Goal: Task Accomplishment & Management: Complete application form

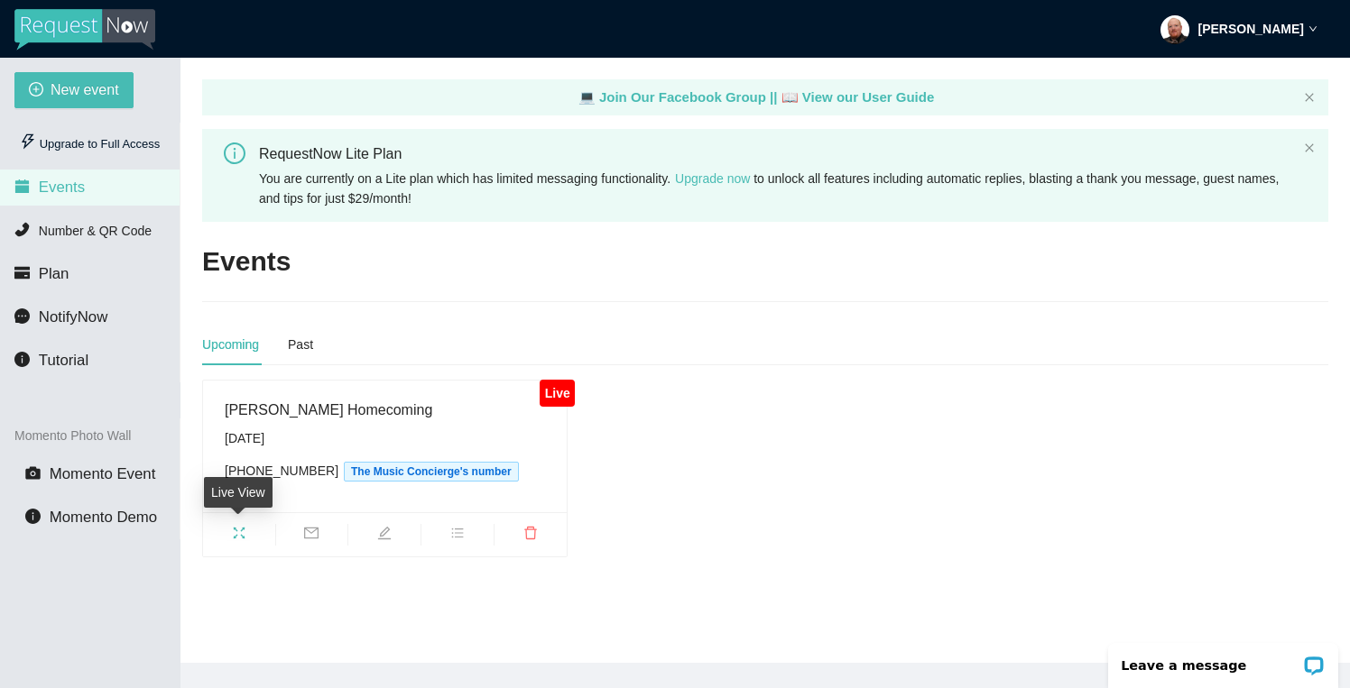
click at [244, 539] on icon "fullscreen" at bounding box center [239, 533] width 14 height 14
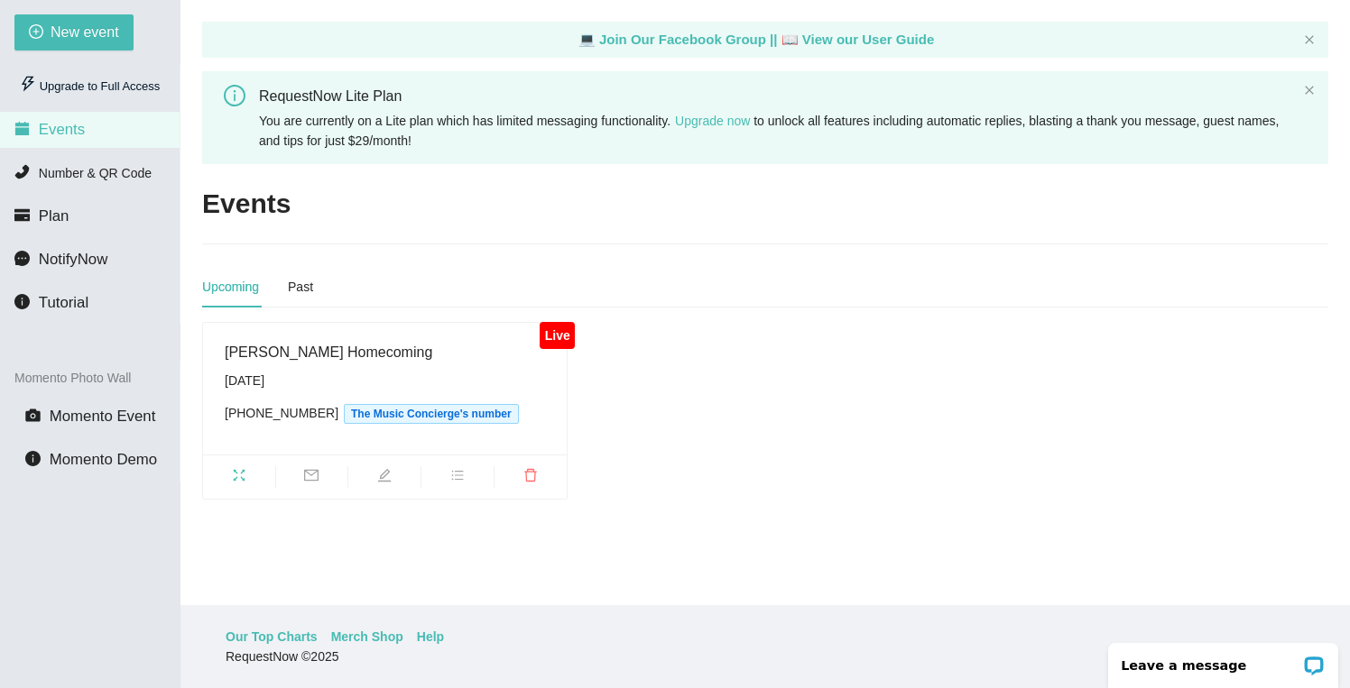
scroll to position [58, 0]
click at [97, 37] on span "New event" at bounding box center [85, 32] width 69 height 23
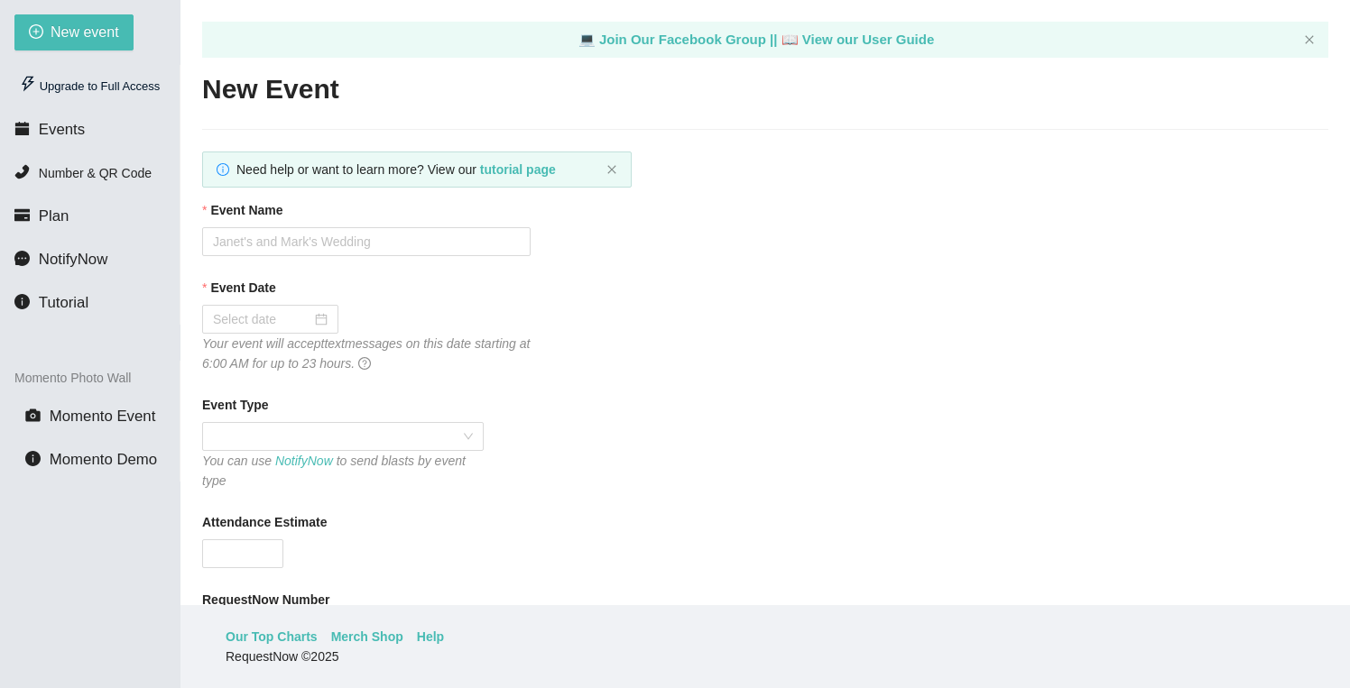
type textarea "[URL][DOMAIN_NAME]"
click at [283, 240] on input "Event Name" at bounding box center [366, 240] width 328 height 29
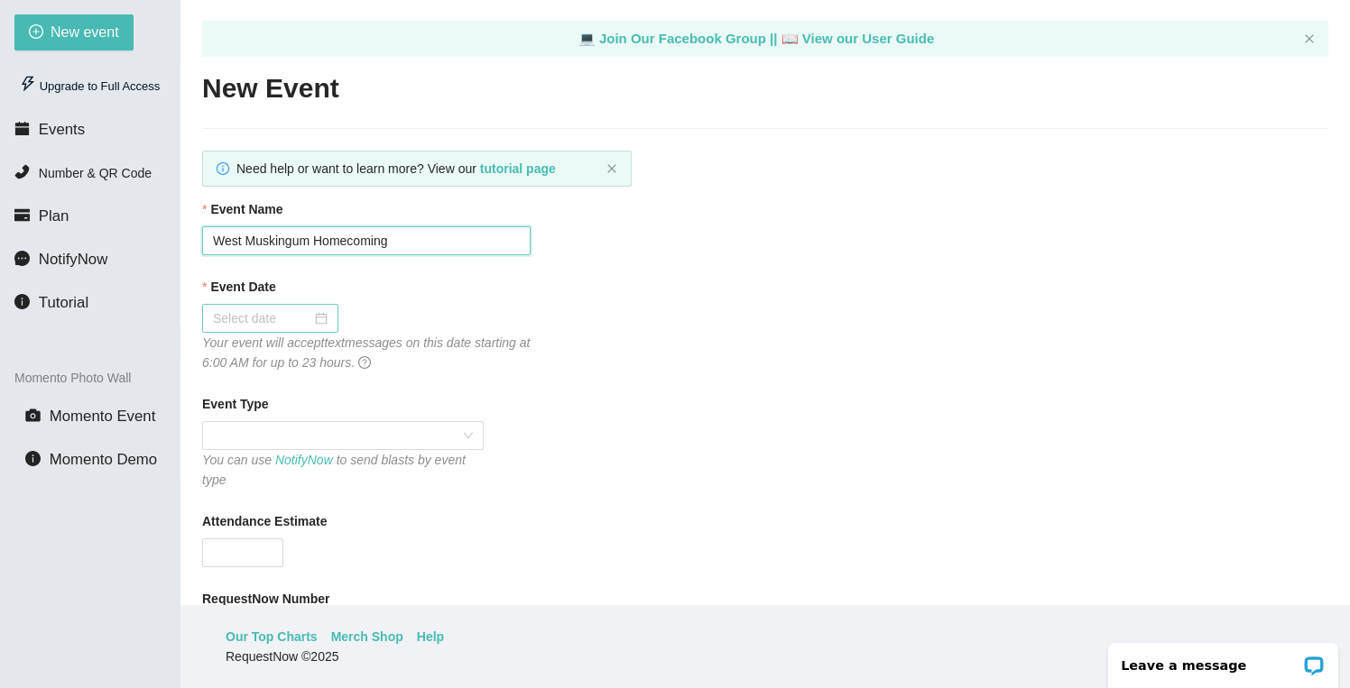
type input "West Muskingum Homecoming"
click at [261, 318] on input "Event Date" at bounding box center [262, 319] width 98 height 20
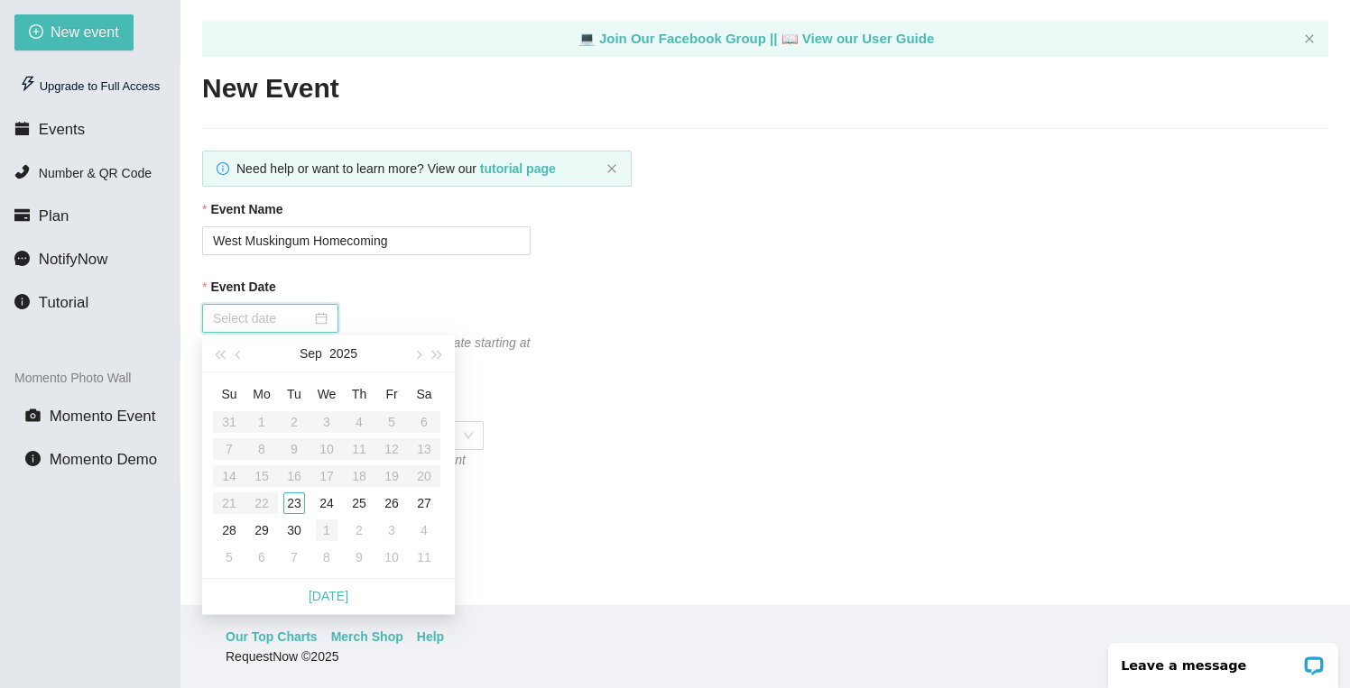
type input "[DATE]"
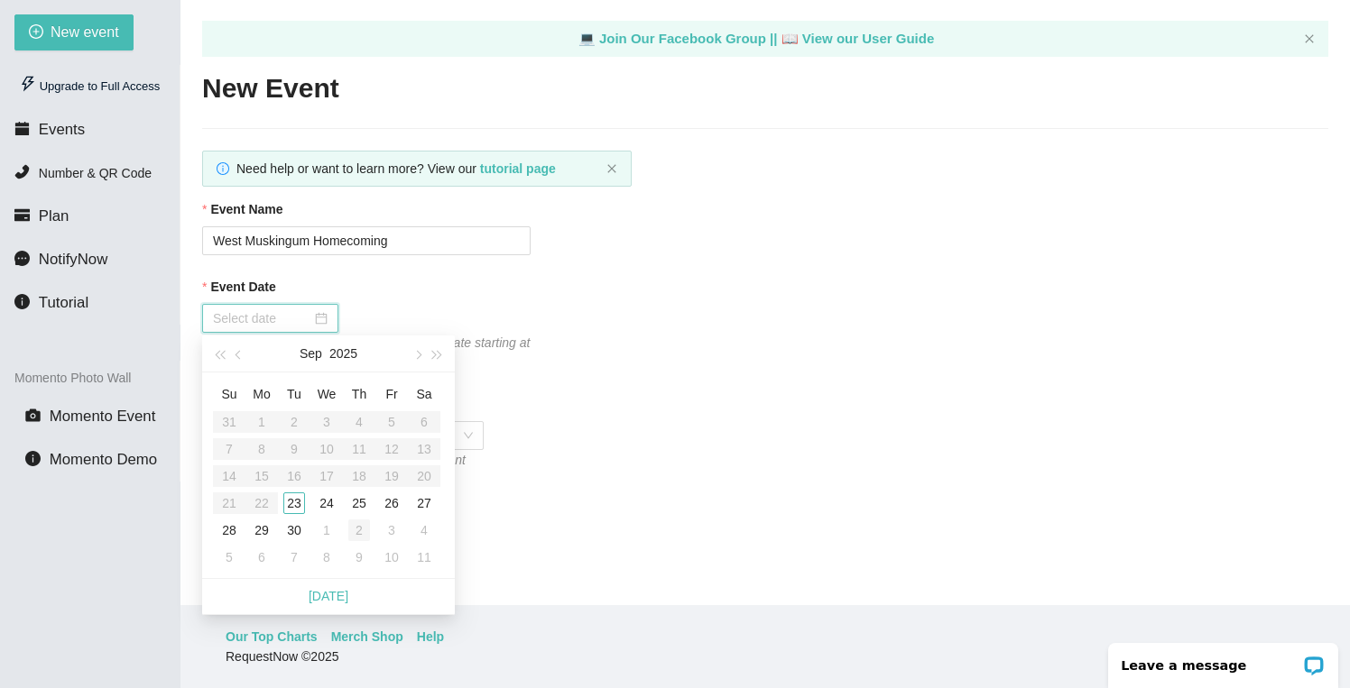
type input "[DATE]"
click at [422, 531] on div "4" at bounding box center [424, 531] width 22 height 22
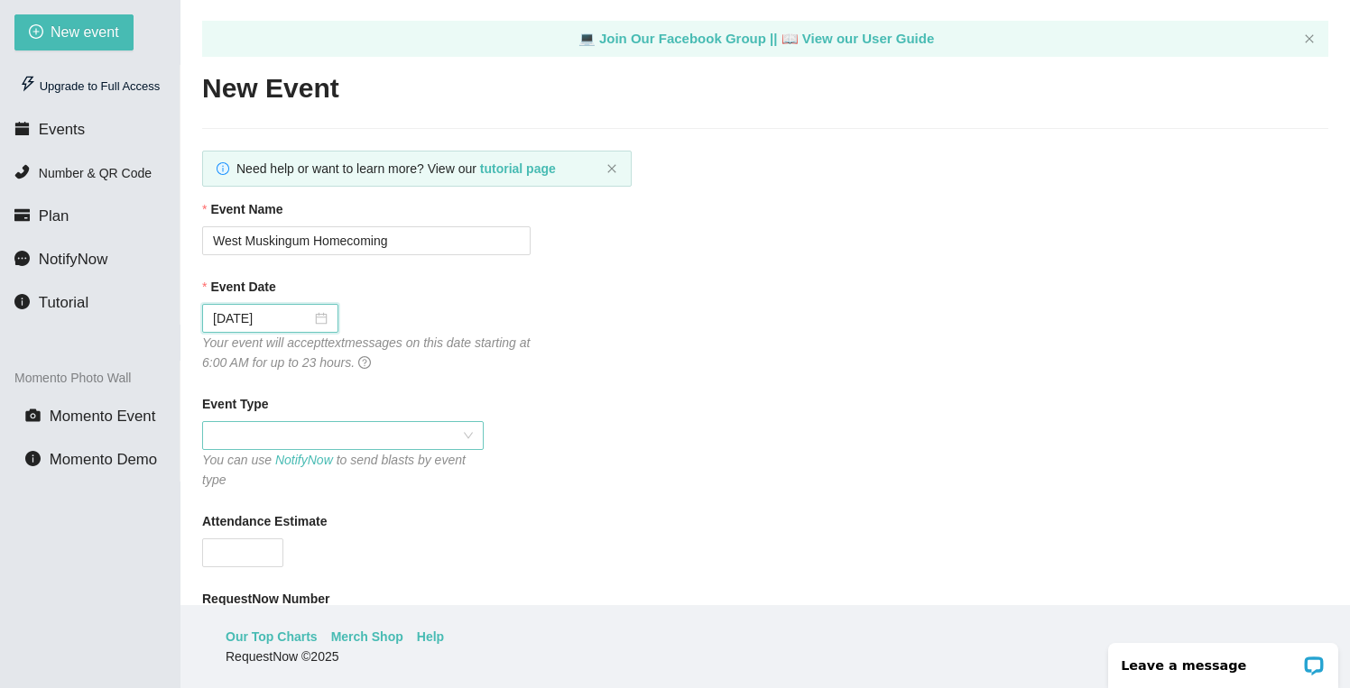
click at [334, 440] on span at bounding box center [343, 435] width 260 height 27
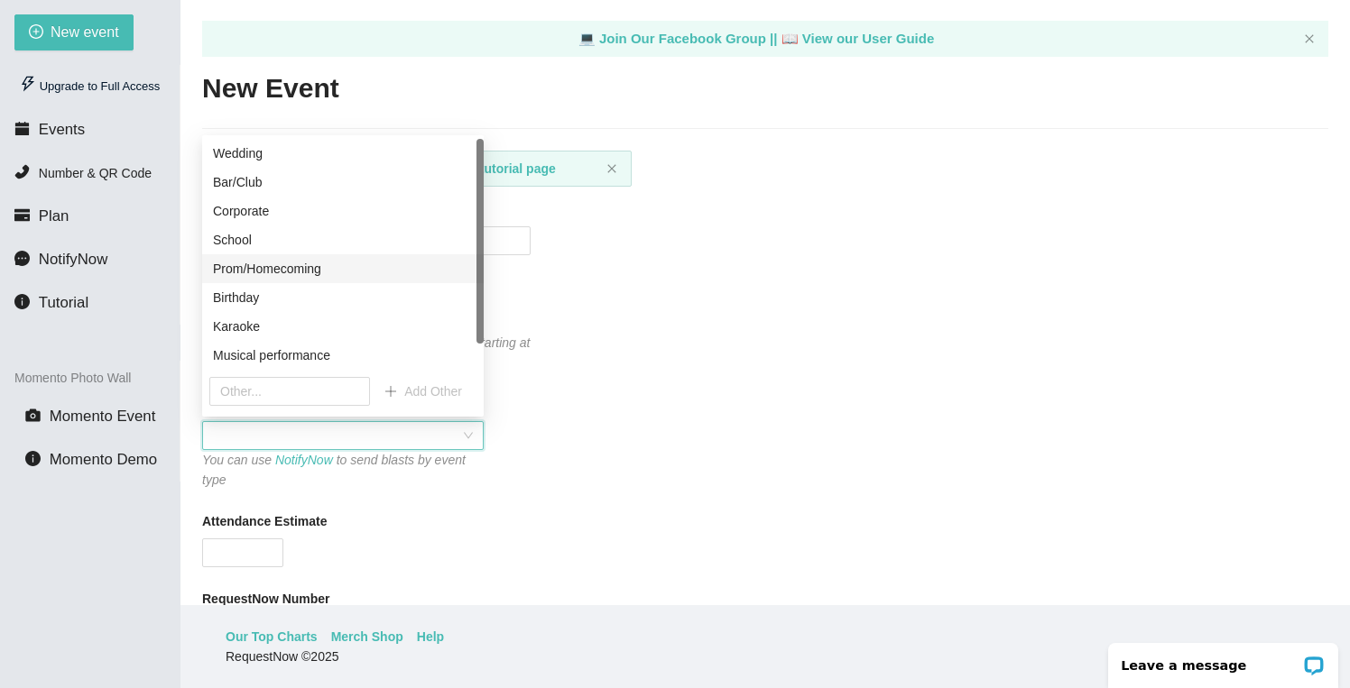
click at [333, 268] on div "Prom/Homecoming" at bounding box center [343, 269] width 260 height 20
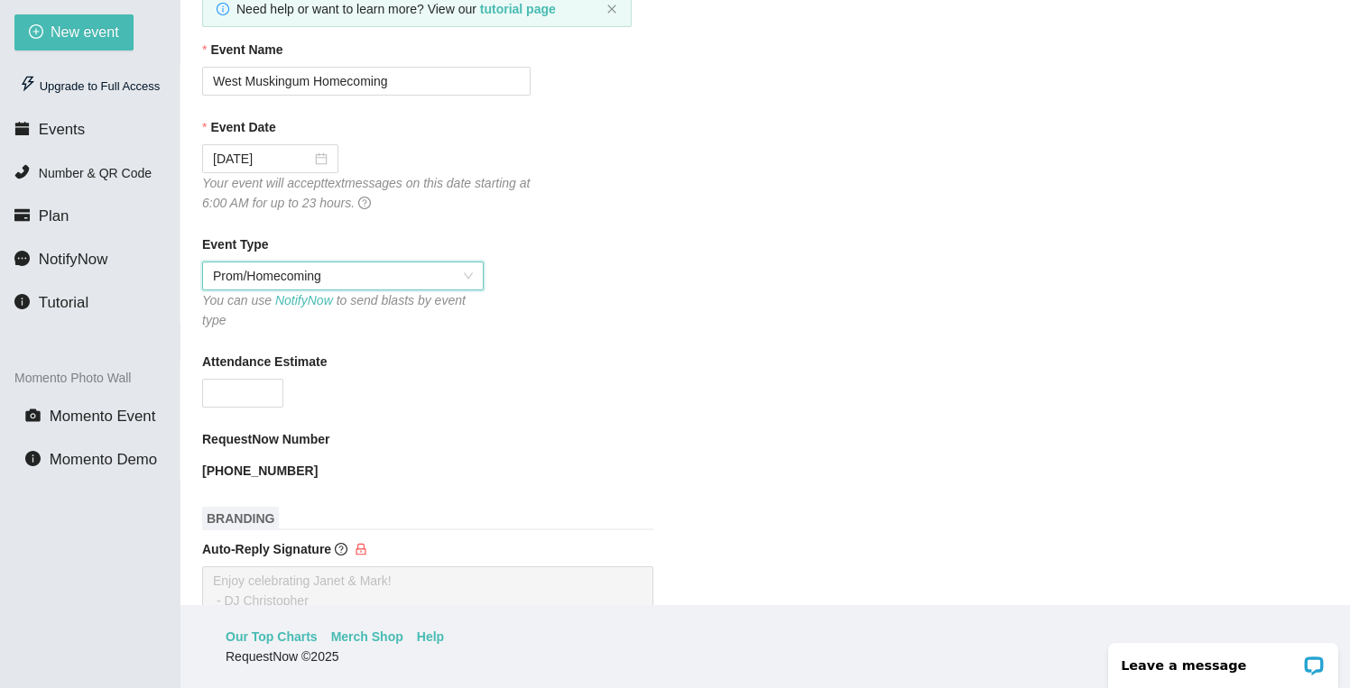
scroll to position [175, 0]
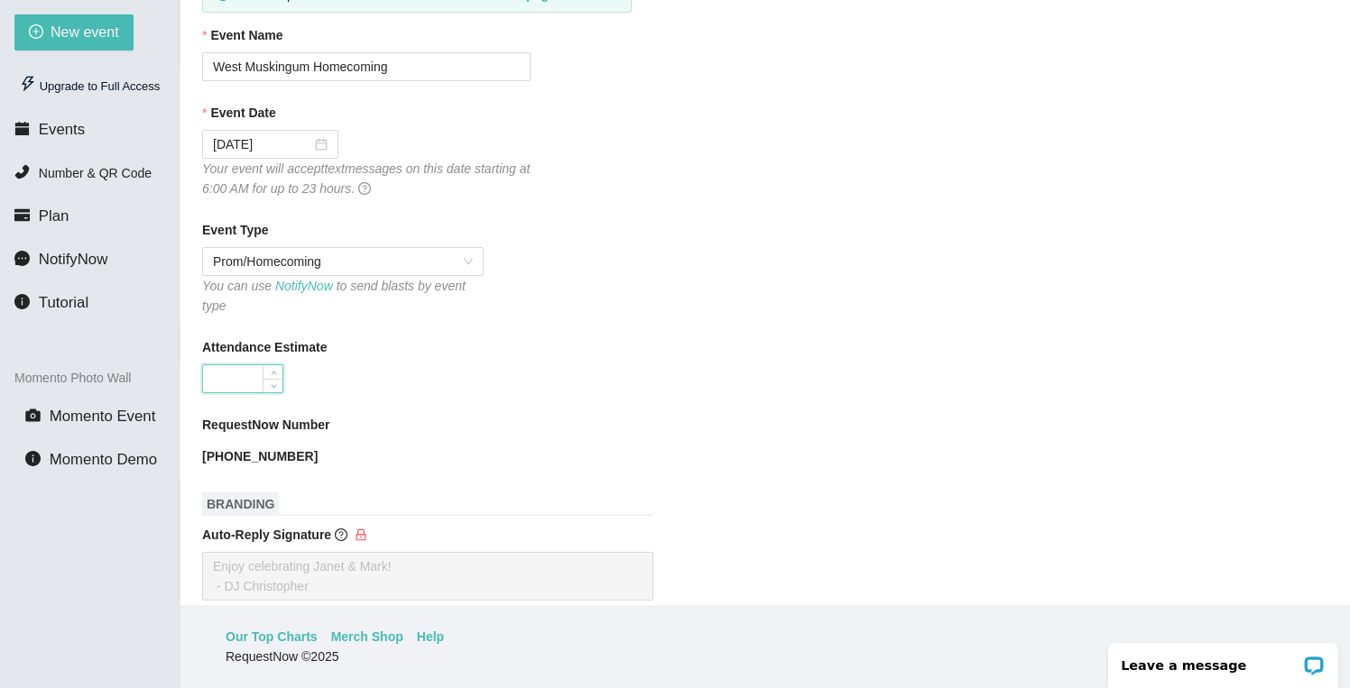
click at [255, 378] on input "Attendance Estimate" at bounding box center [242, 378] width 79 height 27
type input "500"
click at [434, 419] on div "RequestNow Number" at bounding box center [765, 428] width 1126 height 27
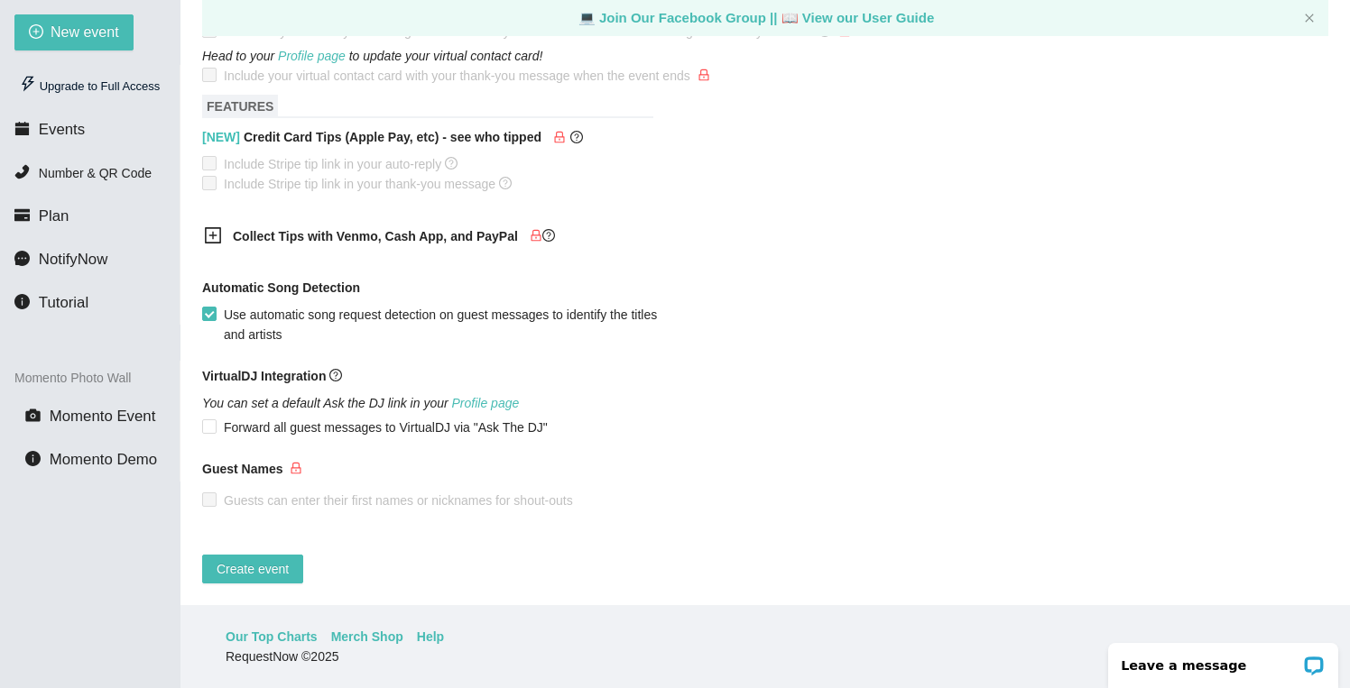
scroll to position [58, 0]
click at [264, 559] on span "Create event" at bounding box center [253, 569] width 72 height 20
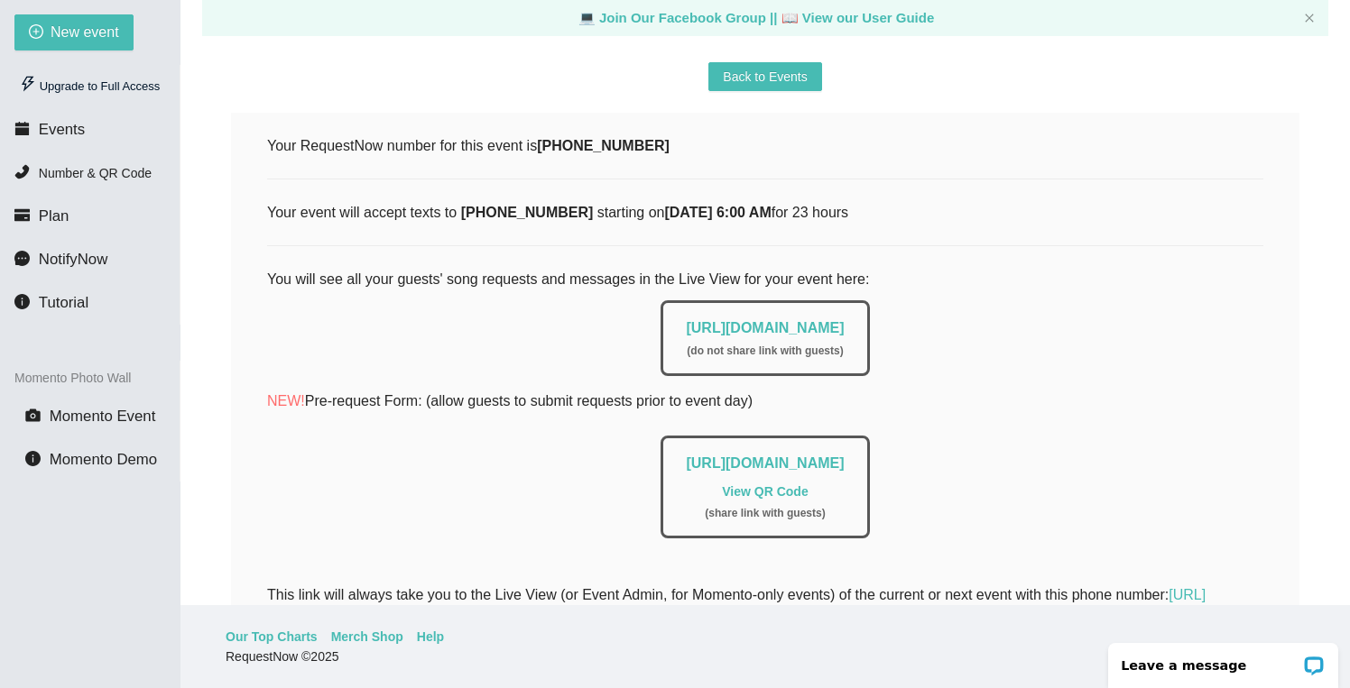
scroll to position [240, 0]
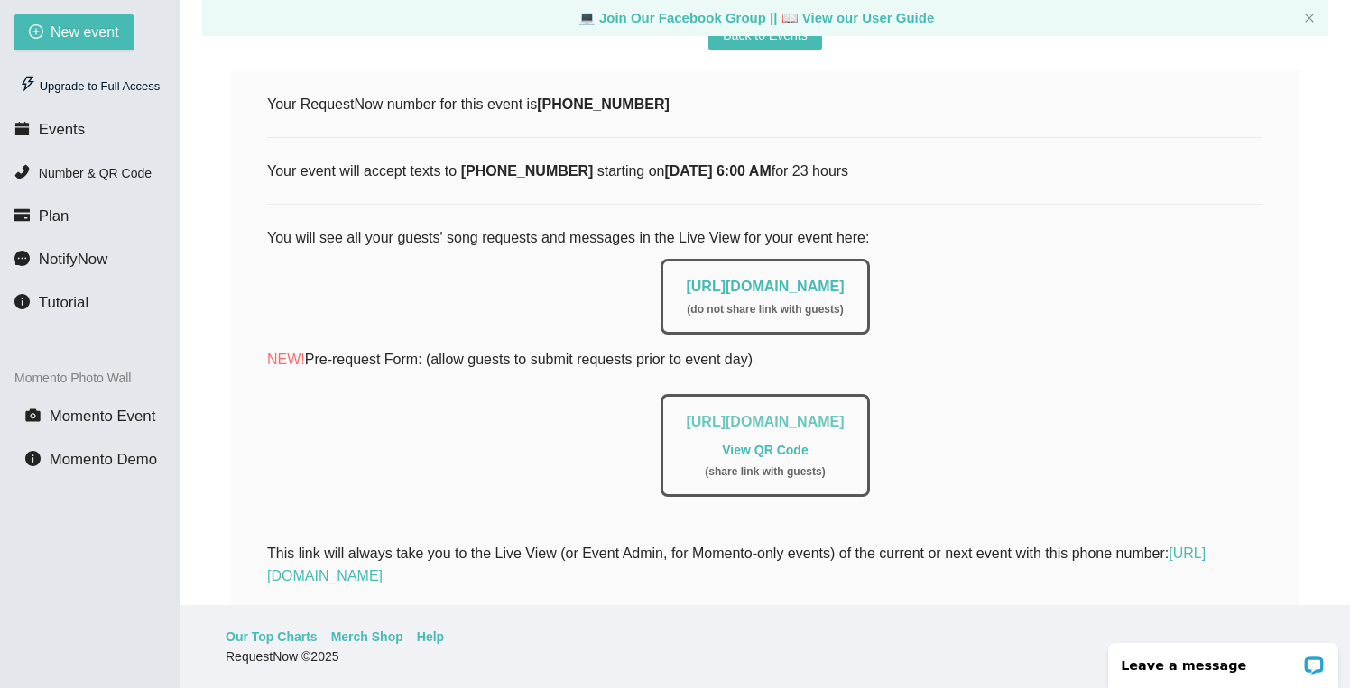
click at [749, 423] on link "[URL][DOMAIN_NAME]" at bounding box center [765, 421] width 158 height 15
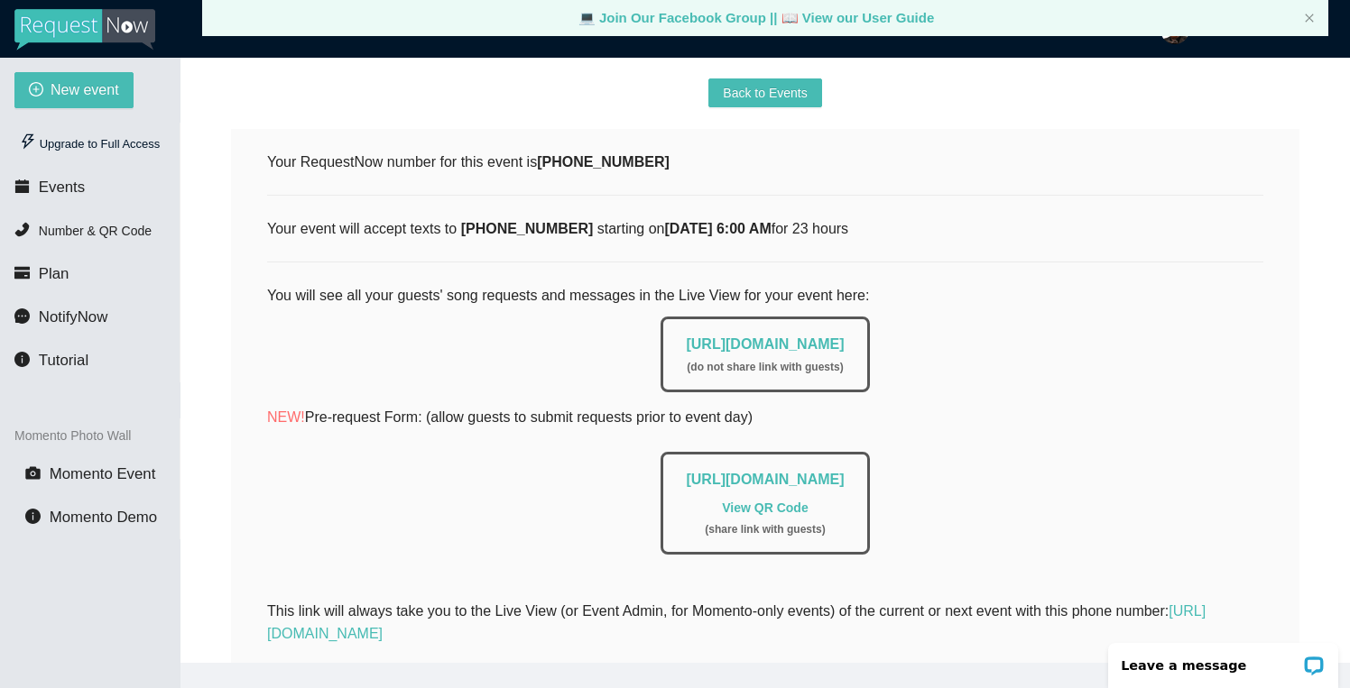
click at [772, 505] on link "View QR Code" at bounding box center [765, 508] width 86 height 14
click at [92, 183] on li "Events" at bounding box center [90, 188] width 180 height 36
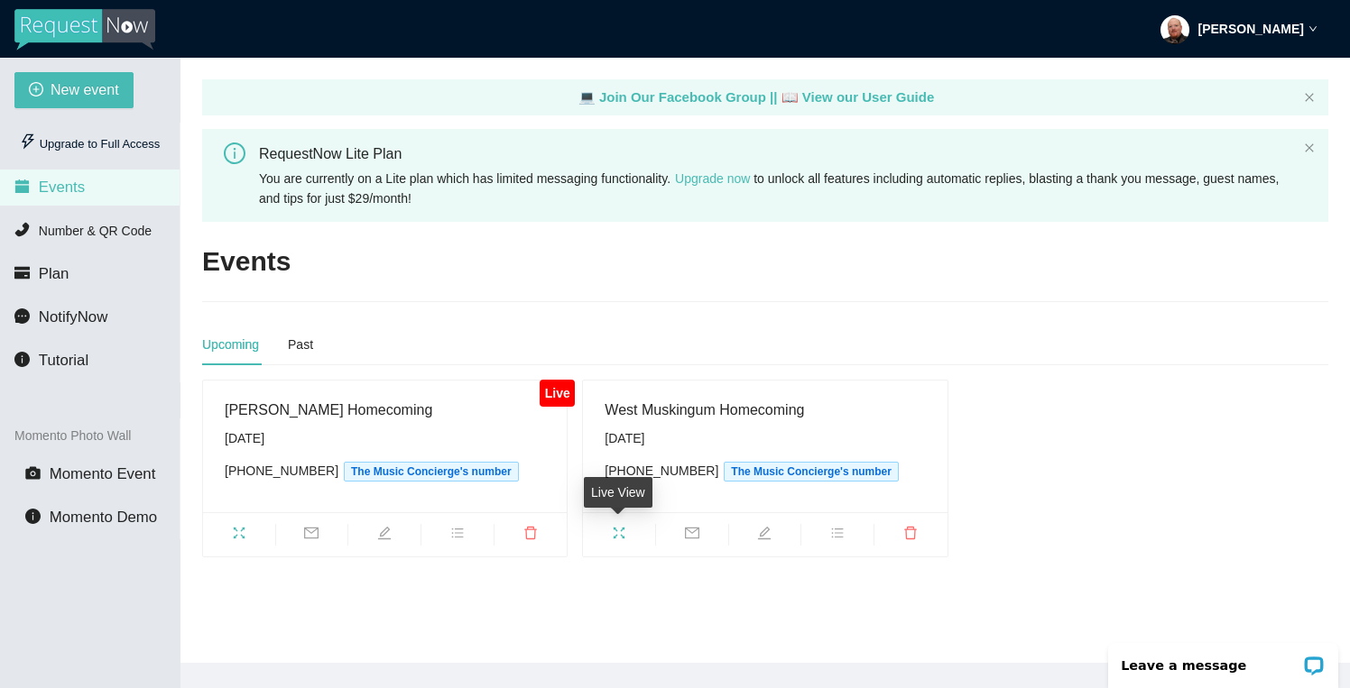
click at [611, 535] on span "fullscreen" at bounding box center [619, 536] width 72 height 20
click at [462, 541] on span "bars" at bounding box center [457, 536] width 72 height 20
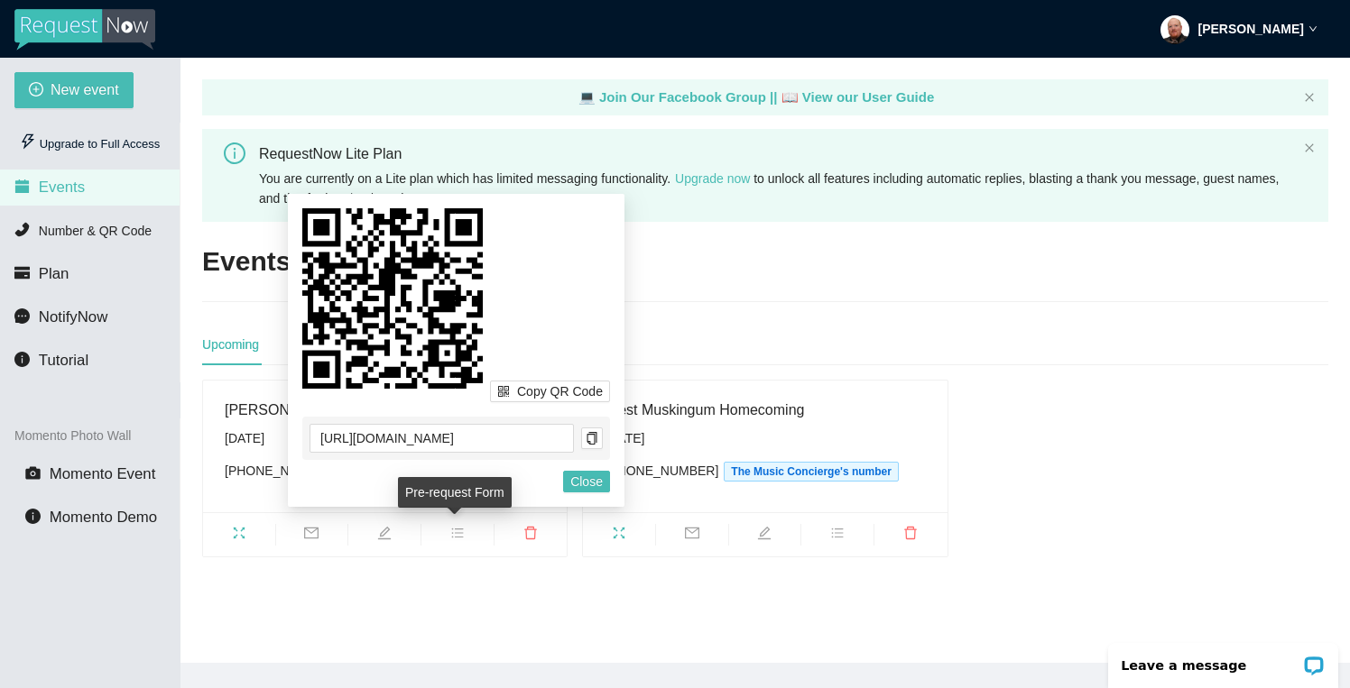
click at [462, 541] on span "bars" at bounding box center [457, 536] width 72 height 20
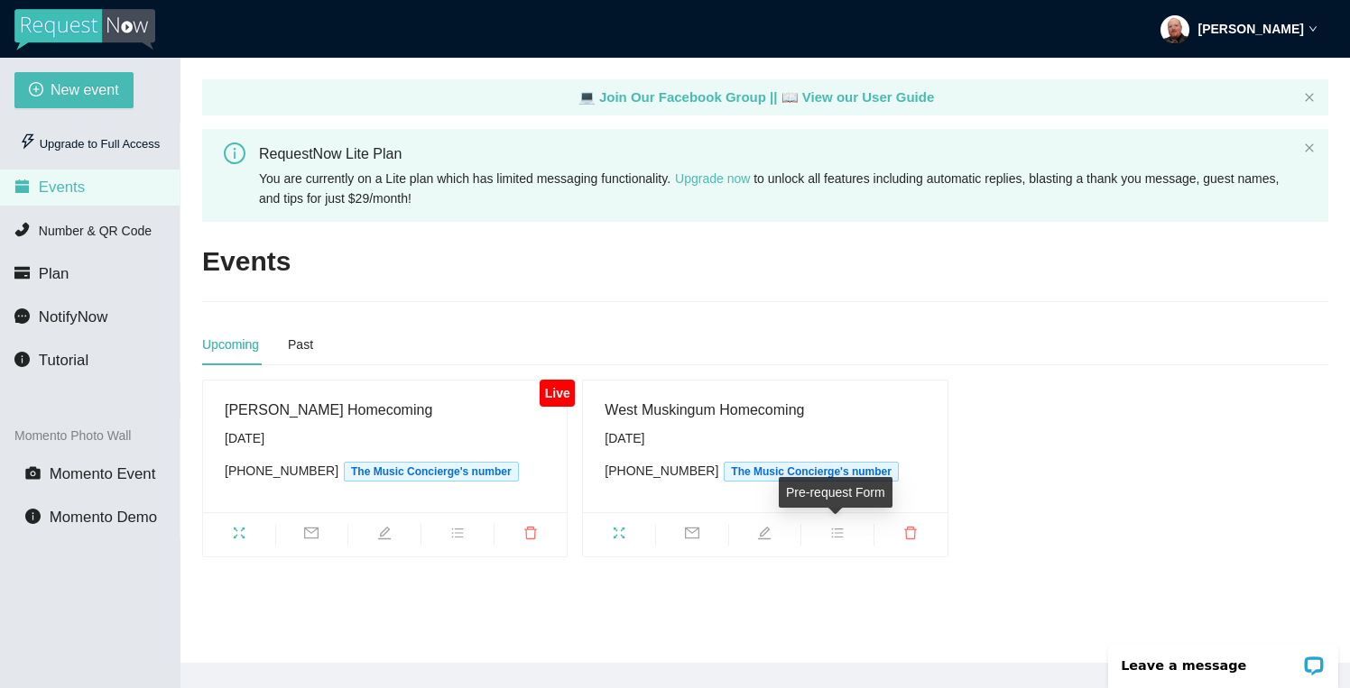
click at [845, 532] on span "bars" at bounding box center [837, 536] width 72 height 20
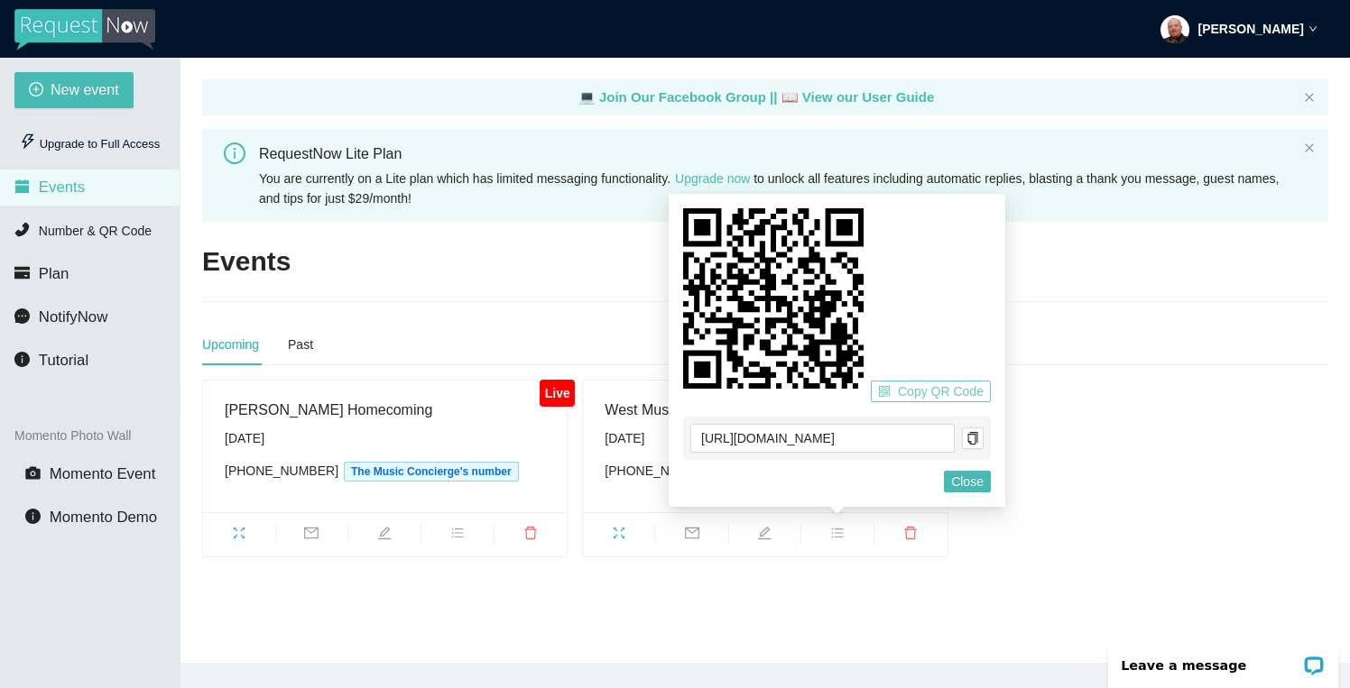
click at [946, 390] on span "Copy QR Code" at bounding box center [941, 392] width 86 height 20
click at [936, 392] on span "Copy QR Code" at bounding box center [941, 392] width 86 height 20
drag, startPoint x: 675, startPoint y: 201, endPoint x: 733, endPoint y: 254, distance: 78.5
click at [733, 254] on div "Copy QR Code [URL][DOMAIN_NAME] Cancel Close" at bounding box center [837, 350] width 337 height 313
drag, startPoint x: 864, startPoint y: 375, endPoint x: 820, endPoint y: 376, distance: 44.2
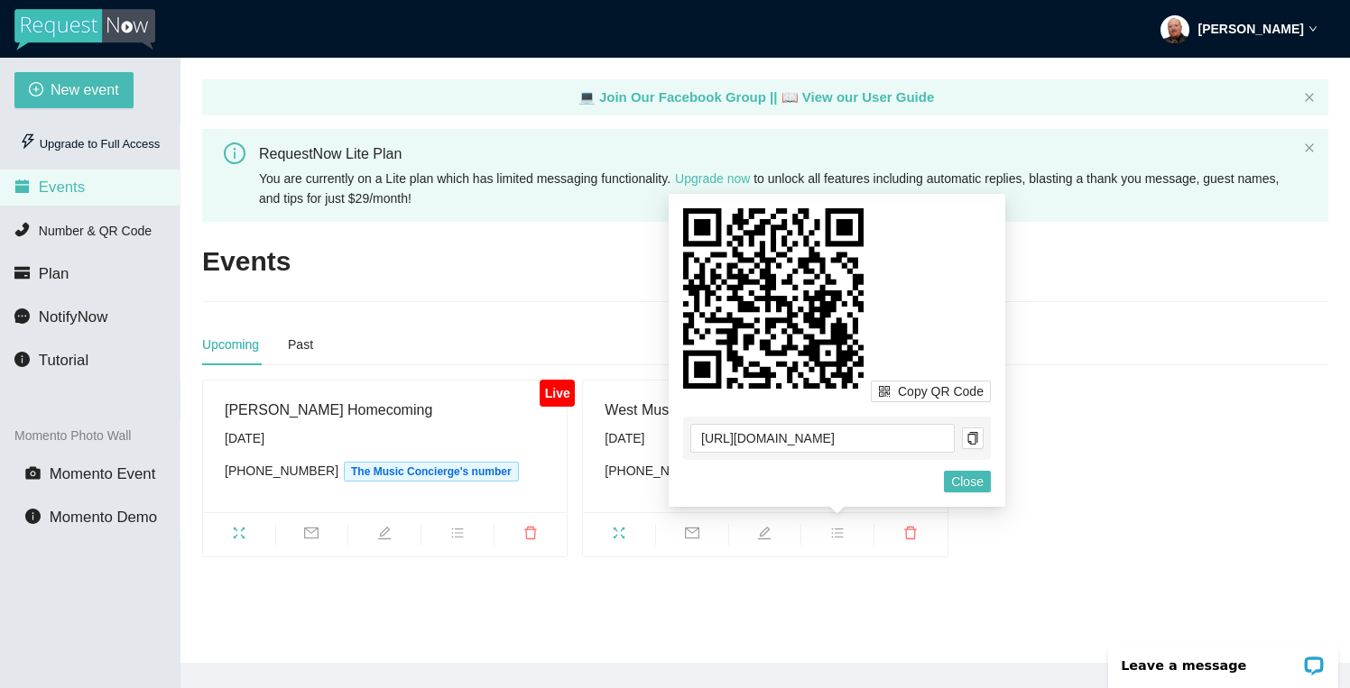
click at [819, 376] on div "Copy QR Code" at bounding box center [837, 305] width 308 height 194
click at [922, 394] on span "Copy QR Code" at bounding box center [941, 392] width 86 height 20
click at [975, 437] on icon "copy" at bounding box center [972, 438] width 10 height 13
click at [895, 394] on button "Copy QR Code" at bounding box center [931, 392] width 120 height 22
click at [933, 387] on span "Copy QR Code" at bounding box center [941, 392] width 86 height 20
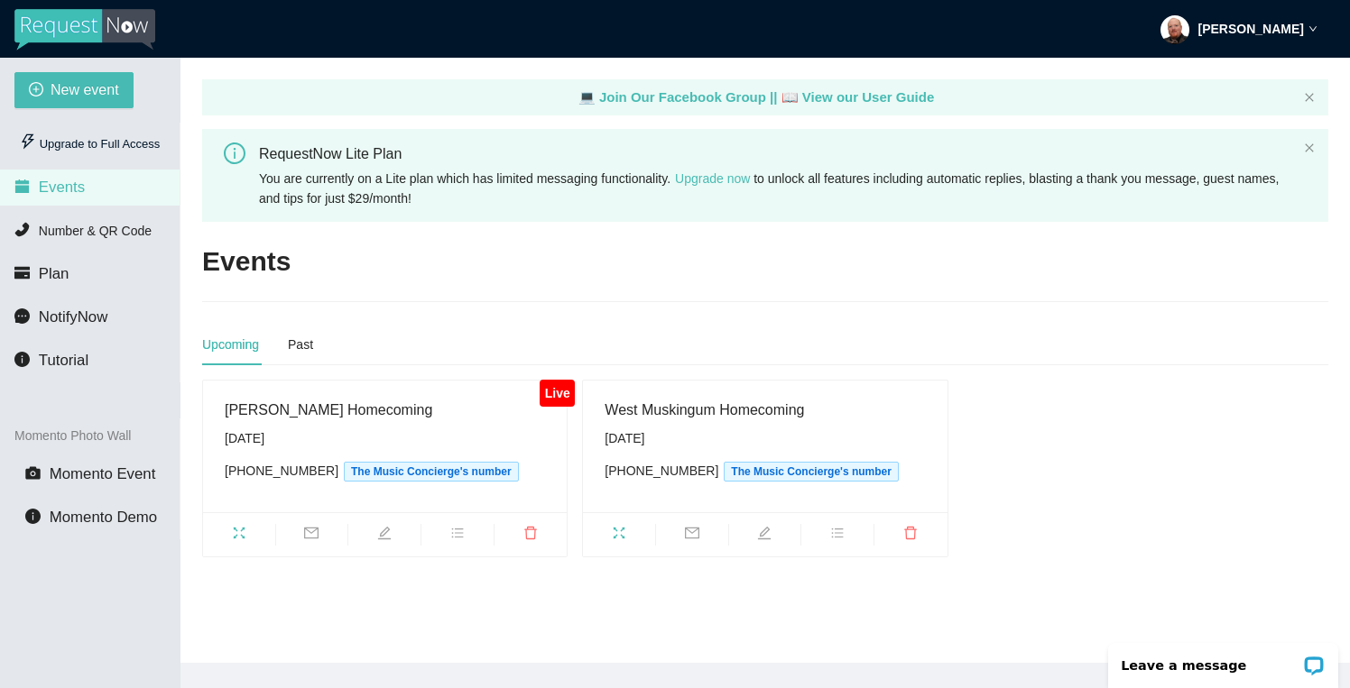
click at [502, 305] on main "💻 Join Our Facebook Group || 📖 View our User Guide RequestNow Lite Plan You are…" at bounding box center [764, 360] width 1169 height 605
click at [834, 475] on span "The Music Concierge's number" at bounding box center [811, 472] width 175 height 20
click at [101, 230] on span "Number & QR Code" at bounding box center [95, 231] width 113 height 14
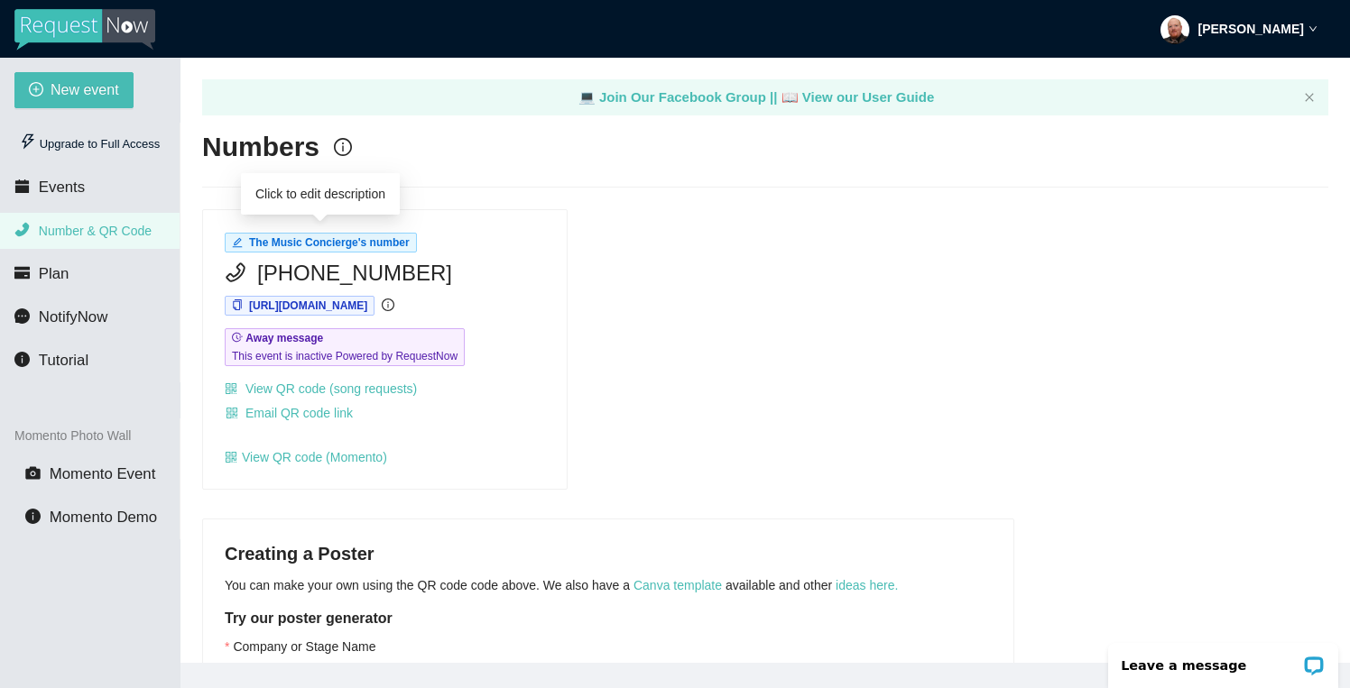
click at [376, 244] on span "The Music Concierge's number" at bounding box center [329, 242] width 161 height 13
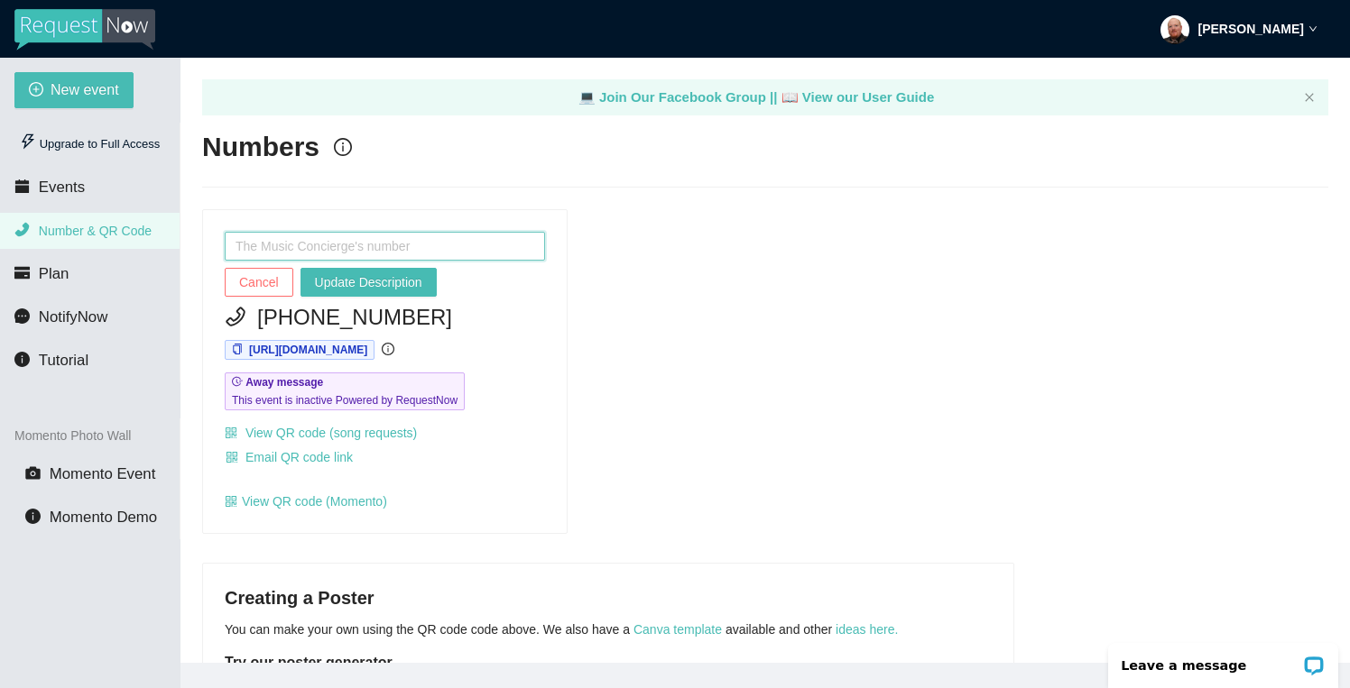
click at [423, 240] on input "text" at bounding box center [385, 246] width 320 height 29
type input "D"
type input "M"
click at [240, 288] on span "Cancel" at bounding box center [259, 282] width 40 height 20
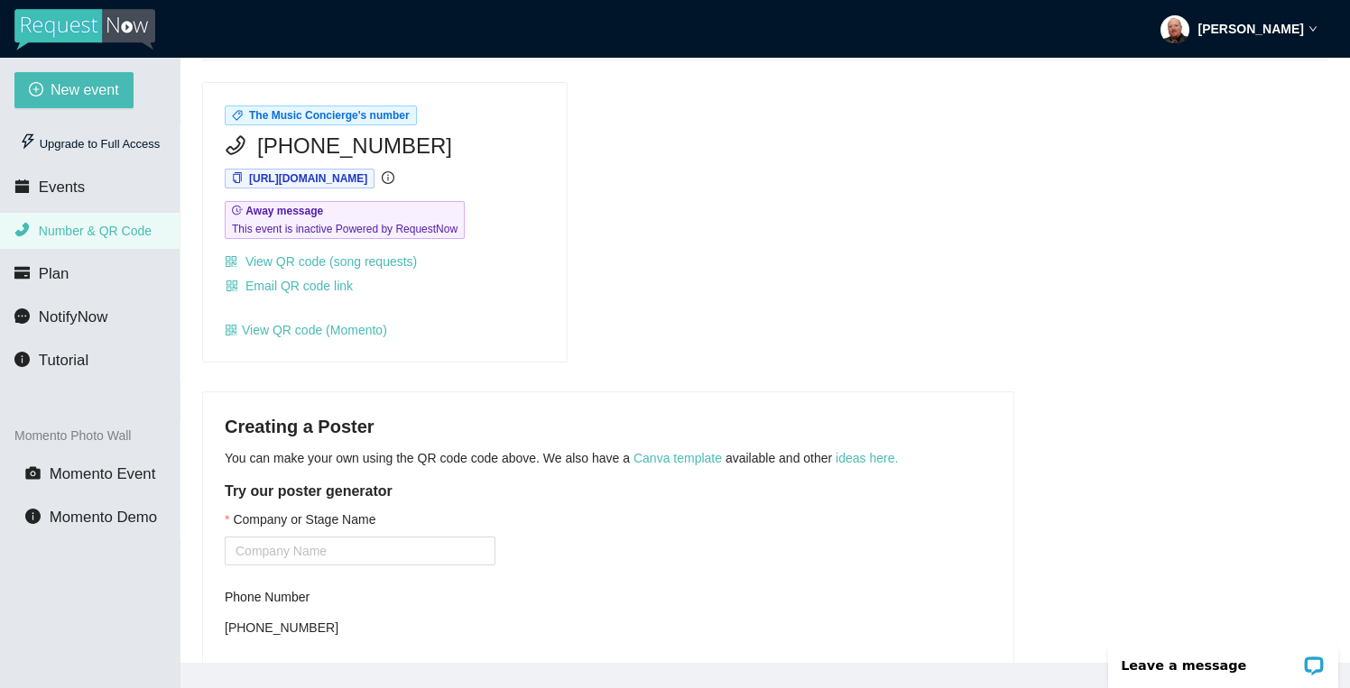
scroll to position [125, 0]
click at [79, 192] on span "Events" at bounding box center [62, 187] width 46 height 17
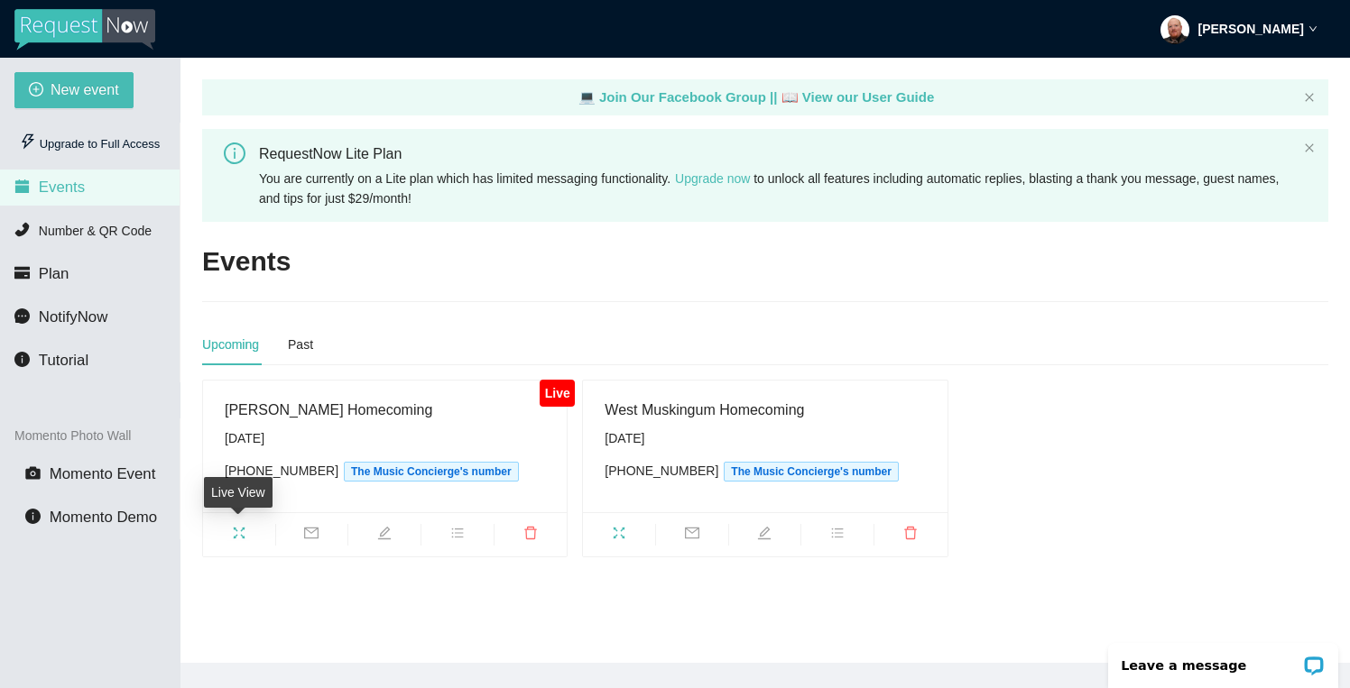
click at [243, 535] on icon "fullscreen" at bounding box center [239, 533] width 14 height 14
